Goal: Task Accomplishment & Management: Use online tool/utility

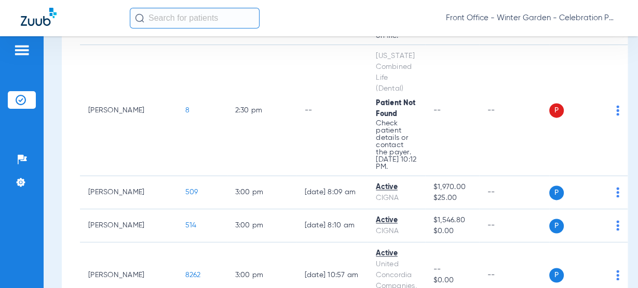
scroll to position [1328, 0]
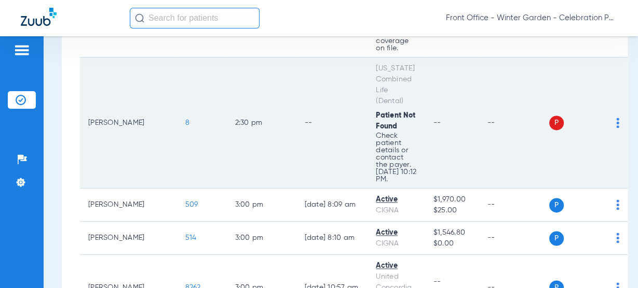
click at [185, 121] on span "8" at bounding box center [187, 122] width 4 height 7
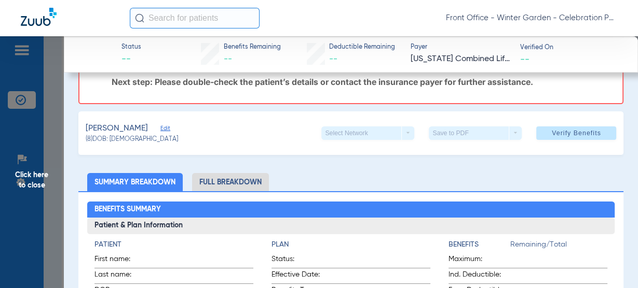
scroll to position [41, 0]
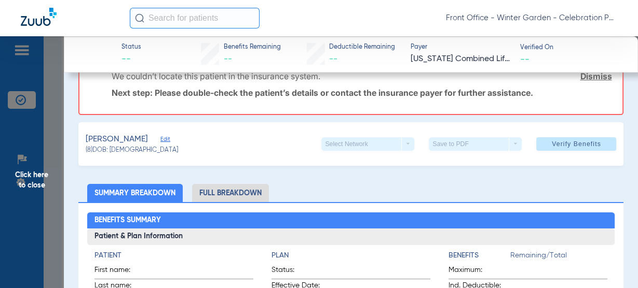
click at [170, 139] on span "Edit" at bounding box center [164, 141] width 9 height 10
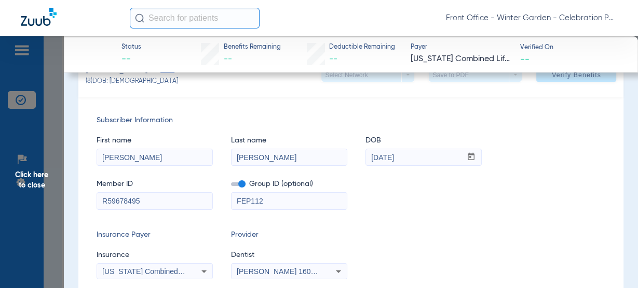
scroll to position [166, 0]
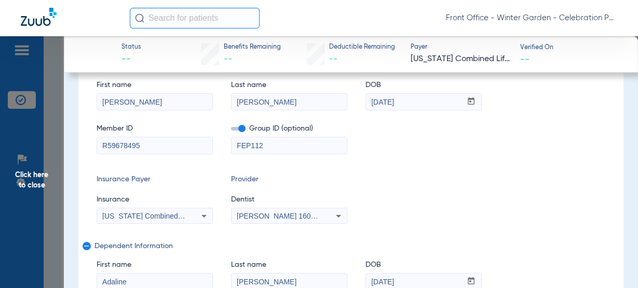
click at [127, 211] on div "[US_STATE] Combined Life (Dental)" at bounding box center [154, 216] width 115 height 12
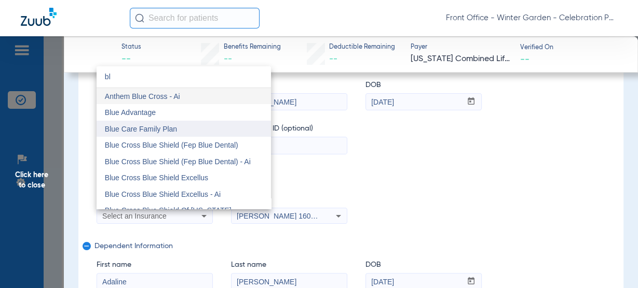
scroll to position [41, 0]
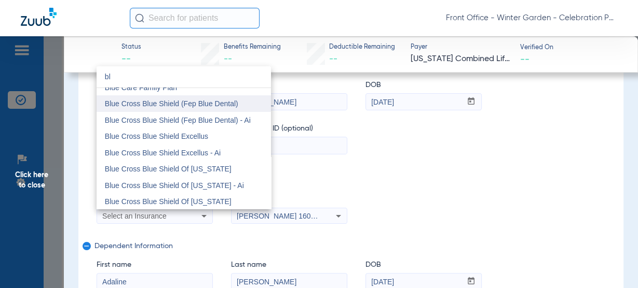
type input "bl"
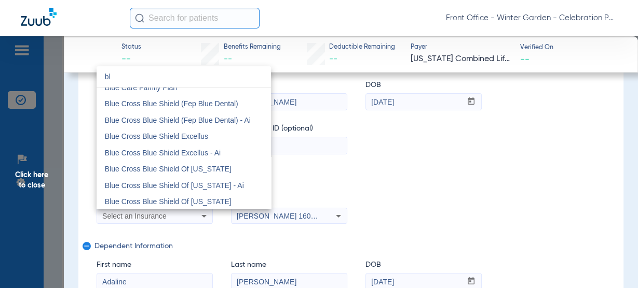
click at [231, 105] on span "Blue Cross Blue Shield (Fep Blue Dental)" at bounding box center [171, 104] width 133 height 8
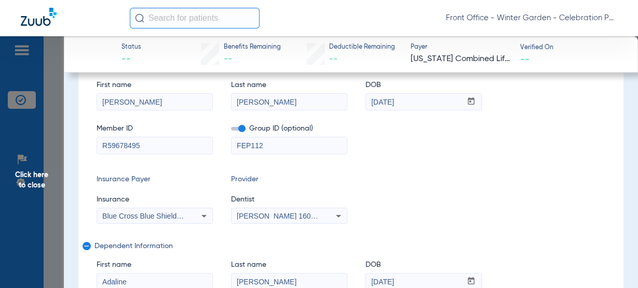
scroll to position [0, 0]
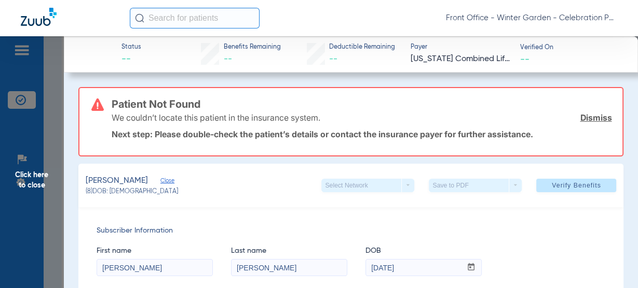
drag, startPoint x: 551, startPoint y: 185, endPoint x: 258, endPoint y: 161, distance: 294.0
click at [551, 185] on span "Verify Benefits" at bounding box center [575, 186] width 49 height 8
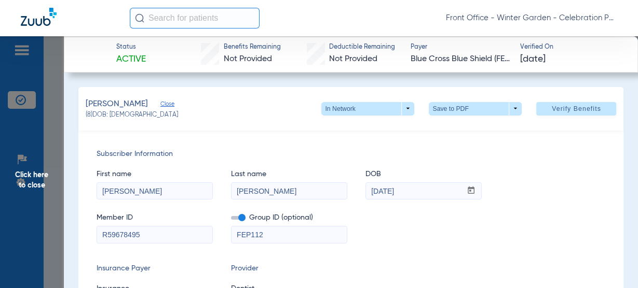
click at [20, 168] on span "Click here to close" at bounding box center [32, 180] width 64 height 288
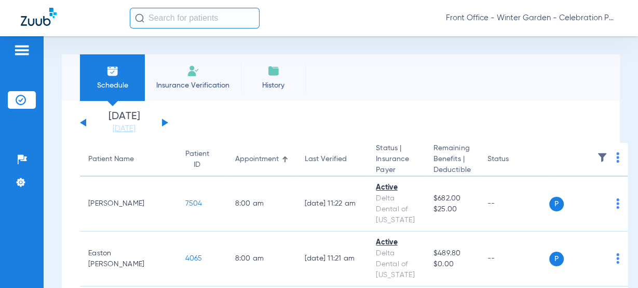
click at [164, 125] on div "Monday 06-09-2025 Tuesday 06-10-2025 Wednesday 06-11-2025 Thursday 06-12-2025 F…" at bounding box center [124, 123] width 88 height 23
click at [163, 125] on button at bounding box center [165, 123] width 6 height 8
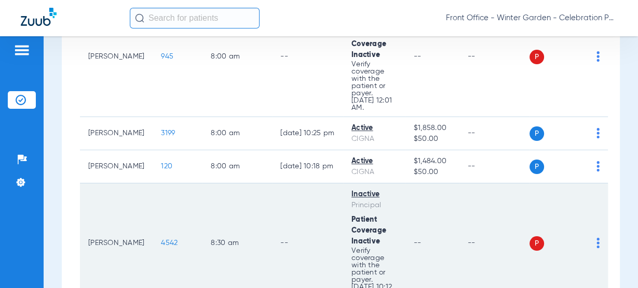
scroll to position [166, 0]
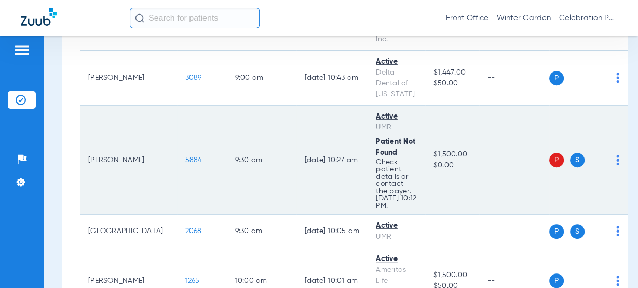
scroll to position [530, 0]
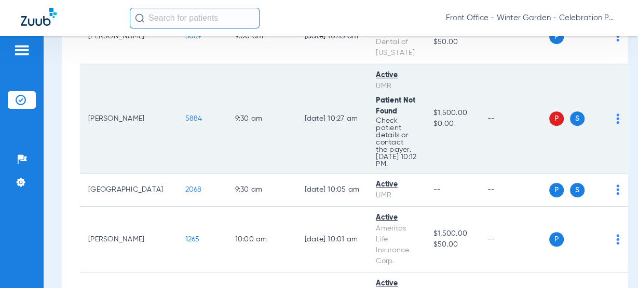
click at [185, 117] on span "5884" at bounding box center [193, 118] width 17 height 7
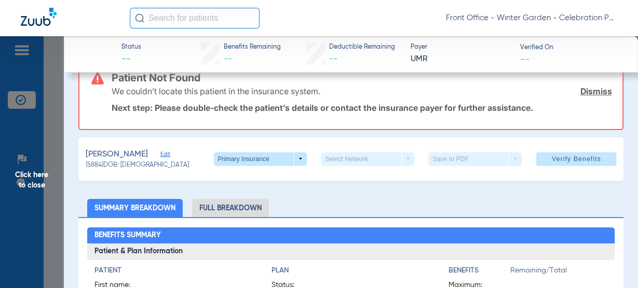
scroll to position [0, 0]
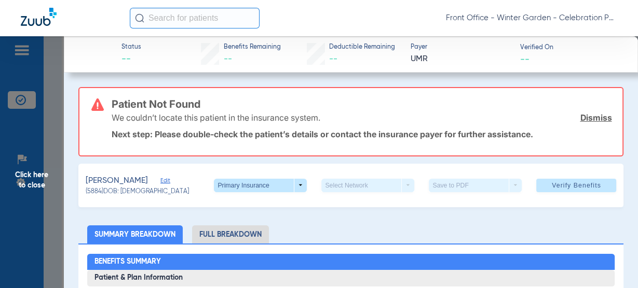
click at [170, 185] on span "Edit" at bounding box center [164, 182] width 9 height 10
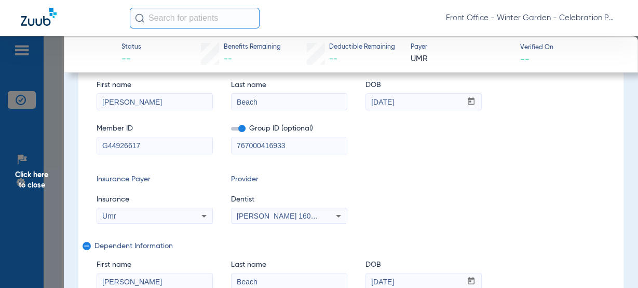
scroll to position [207, 0]
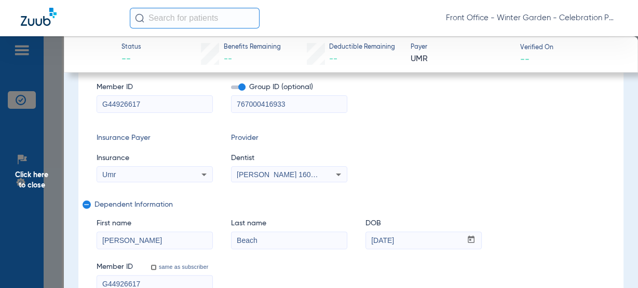
click at [136, 171] on div "Umr" at bounding box center [144, 174] width 84 height 7
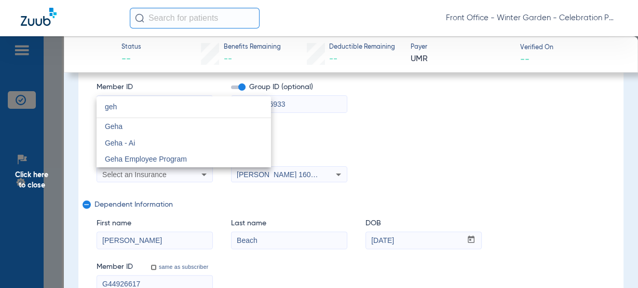
scroll to position [0, 0]
type input "geh"
click at [168, 129] on mat-option "Geha" at bounding box center [183, 126] width 174 height 17
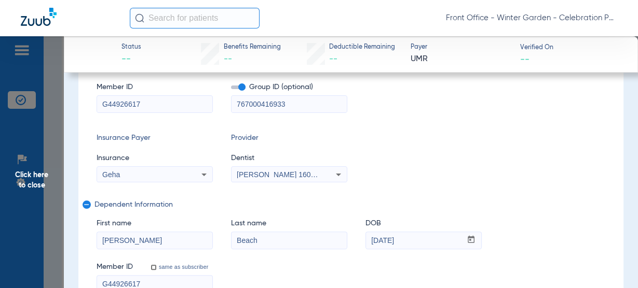
click at [191, 178] on div "Geha" at bounding box center [154, 175] width 115 height 12
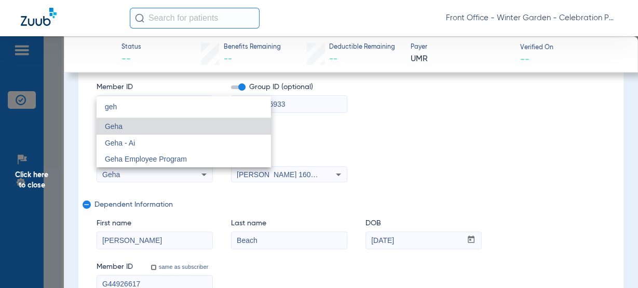
type input "geh"
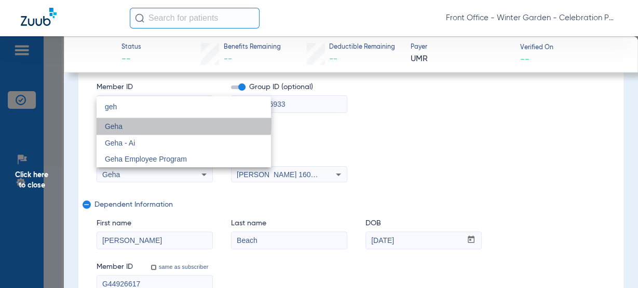
click at [179, 123] on mat-option "Geha" at bounding box center [183, 126] width 174 height 17
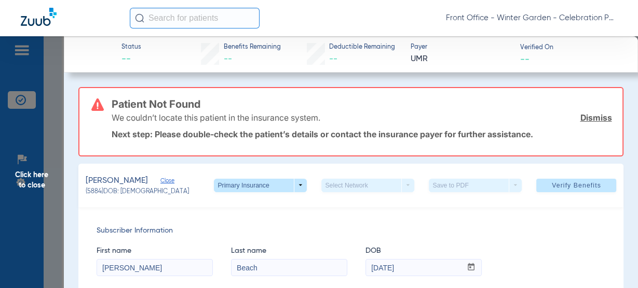
click at [538, 181] on span at bounding box center [576, 185] width 80 height 25
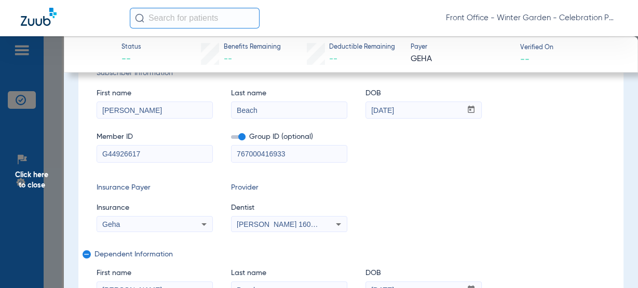
scroll to position [83, 0]
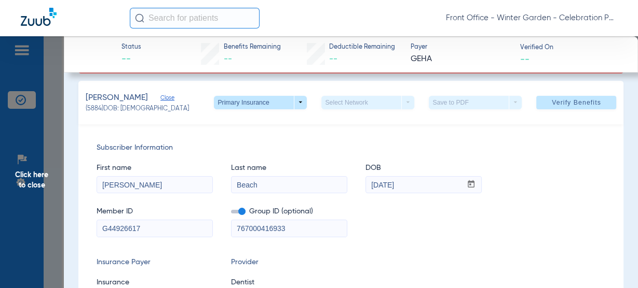
click at [46, 174] on span "Click here to close" at bounding box center [32, 180] width 64 height 288
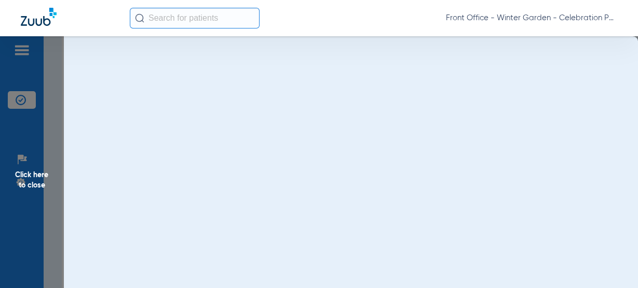
scroll to position [0, 0]
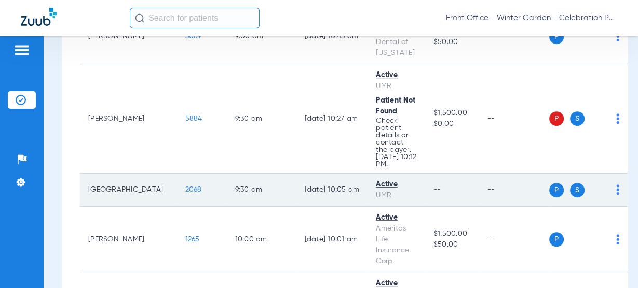
click at [185, 188] on span "2068" at bounding box center [193, 189] width 17 height 7
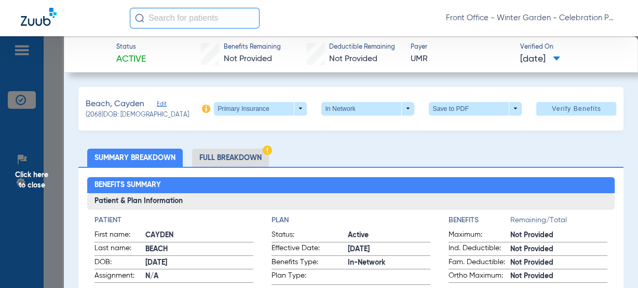
click at [50, 180] on span "Click here to close" at bounding box center [32, 180] width 64 height 288
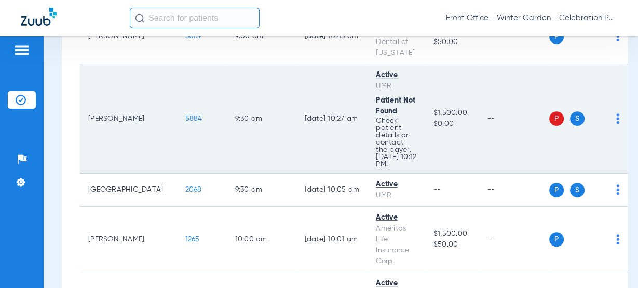
click at [177, 121] on td "5884" at bounding box center [202, 118] width 50 height 109
click at [185, 117] on span "5884" at bounding box center [193, 118] width 17 height 7
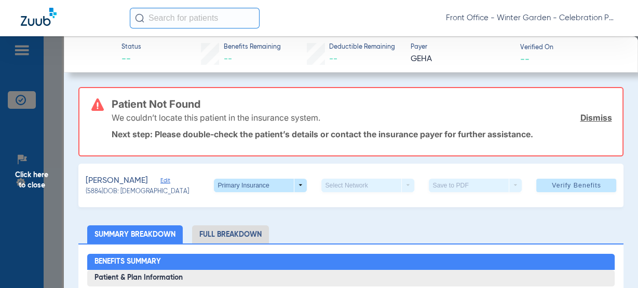
scroll to position [41, 0]
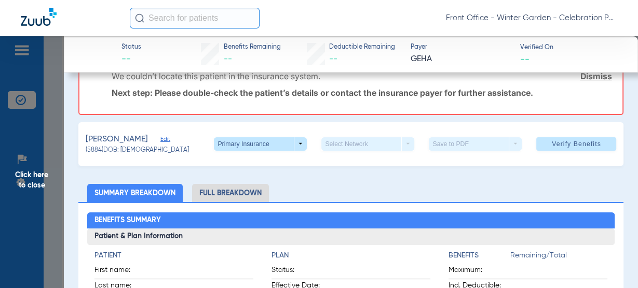
click at [168, 141] on span "Edit" at bounding box center [164, 141] width 9 height 10
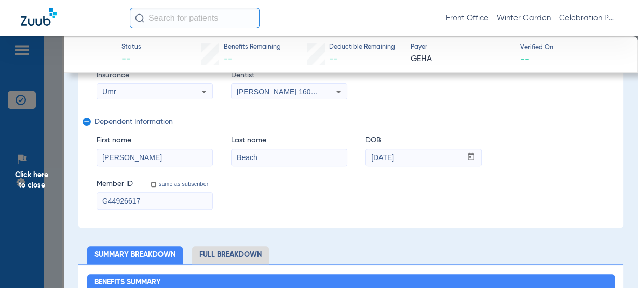
scroll to position [249, 0]
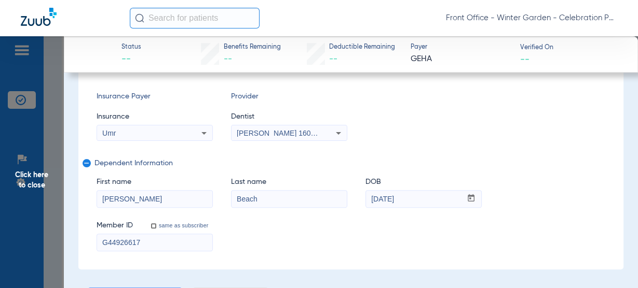
drag, startPoint x: 168, startPoint y: 201, endPoint x: 127, endPoint y: 201, distance: 40.5
click at [127, 201] on input "Michael Jr" at bounding box center [154, 199] width 115 height 17
type input "Michael"
click at [264, 194] on input "Beach" at bounding box center [288, 199] width 115 height 17
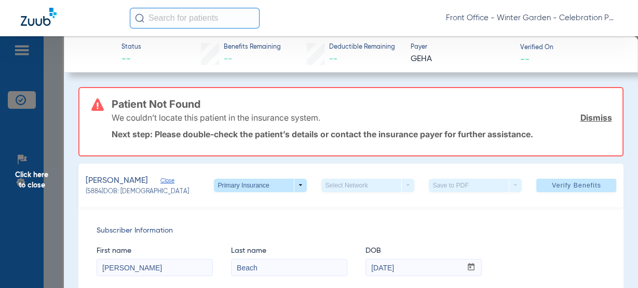
scroll to position [83, 0]
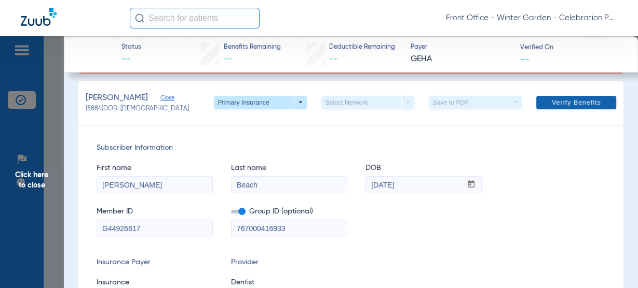
click at [597, 101] on span at bounding box center [576, 102] width 80 height 25
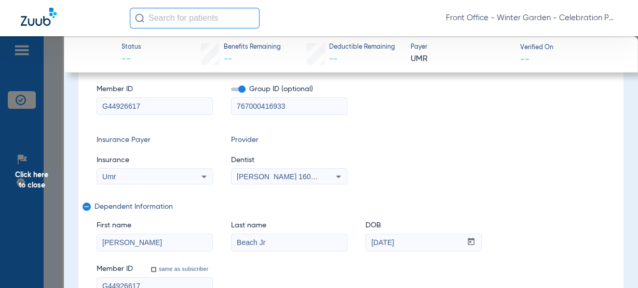
scroll to position [207, 0]
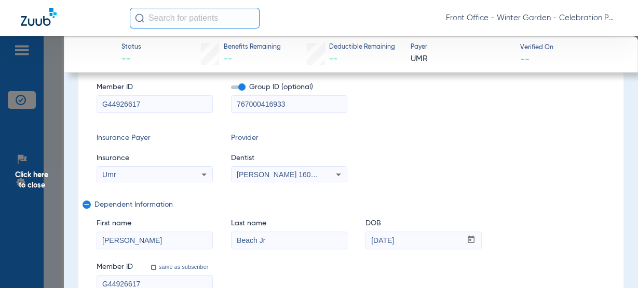
click at [260, 102] on input "767000416933" at bounding box center [288, 104] width 115 height 17
click at [266, 239] on input "Beach Jr" at bounding box center [288, 240] width 115 height 17
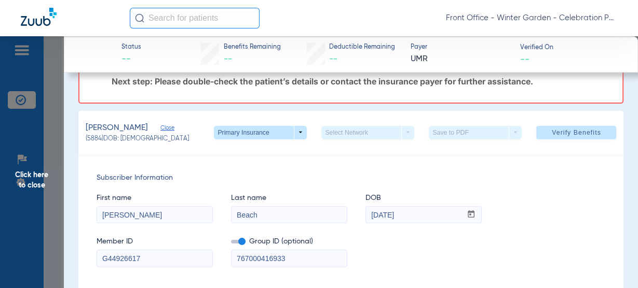
scroll to position [41, 0]
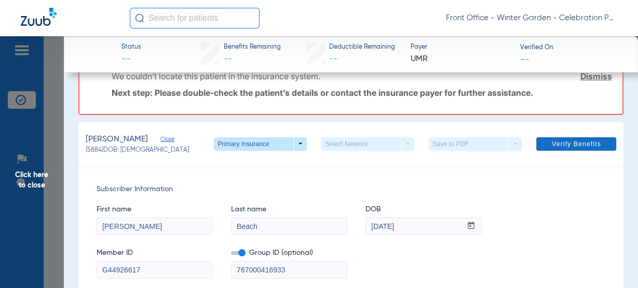
type input "Beach"
click at [557, 149] on span at bounding box center [576, 144] width 80 height 25
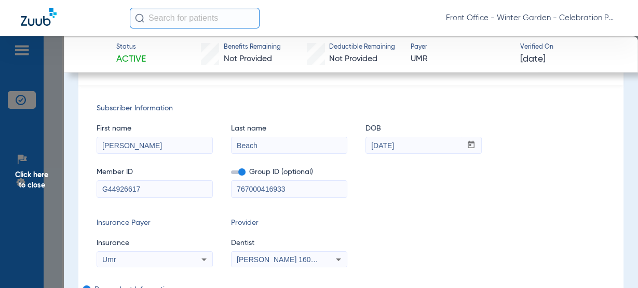
scroll to position [0, 0]
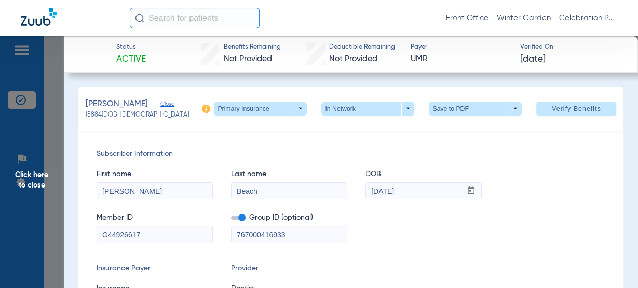
click at [50, 177] on span "Click here to close" at bounding box center [32, 180] width 64 height 288
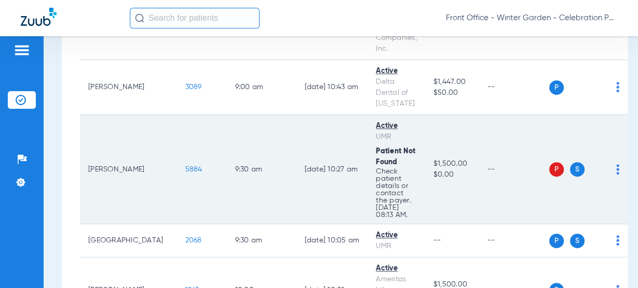
scroll to position [498, 0]
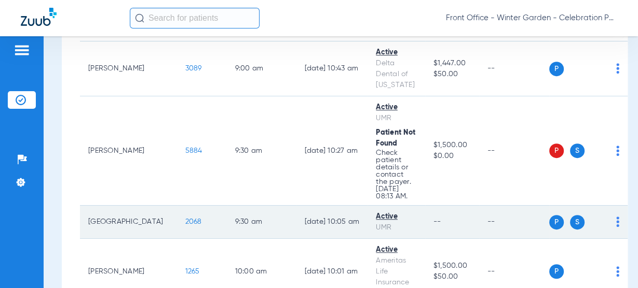
click at [177, 219] on td "2068" at bounding box center [202, 222] width 50 height 33
click at [185, 220] on span "2068" at bounding box center [193, 221] width 17 height 7
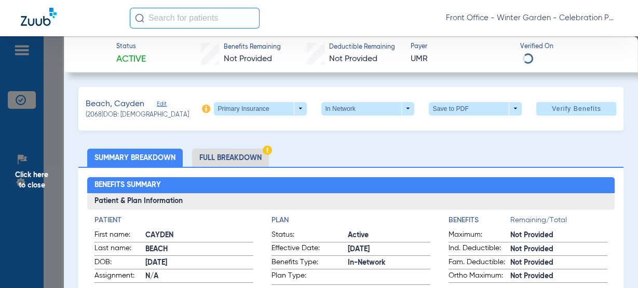
click at [162, 104] on span "Edit" at bounding box center [161, 106] width 9 height 10
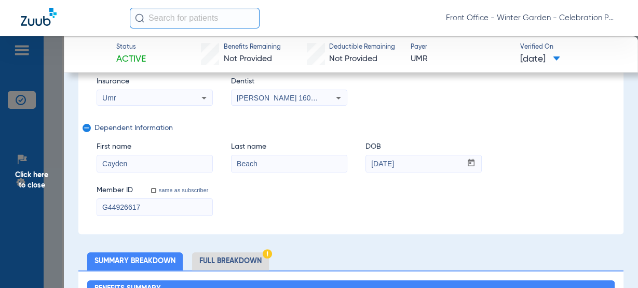
scroll to position [166, 0]
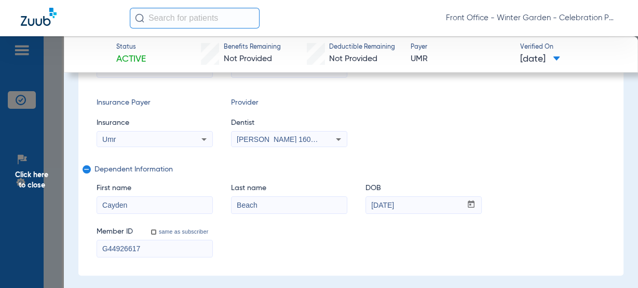
click at [22, 164] on span "Click here to close" at bounding box center [32, 180] width 64 height 288
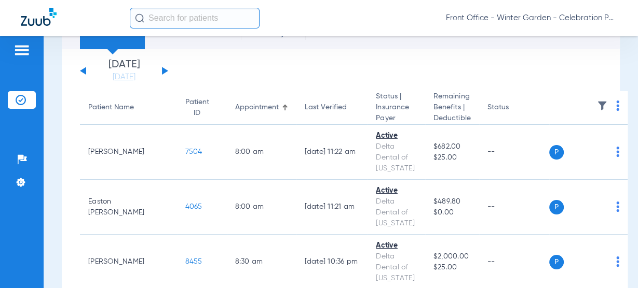
scroll to position [0, 0]
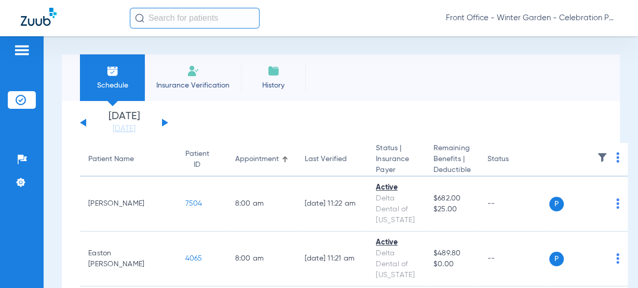
click at [162, 124] on button at bounding box center [165, 123] width 6 height 8
